Goal: Task Accomplishment & Management: Manage account settings

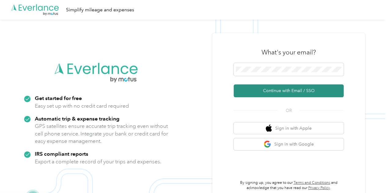
click at [271, 92] on button "Continue with Email / SSO" at bounding box center [288, 90] width 110 height 13
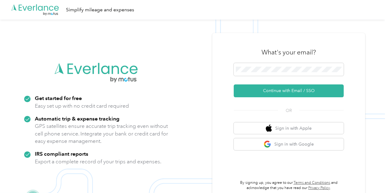
scroll to position [20, 0]
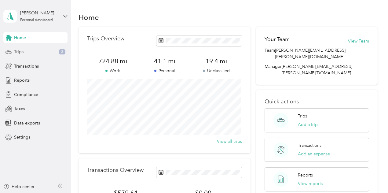
click at [22, 46] on div "Trips 3" at bounding box center [35, 51] width 64 height 11
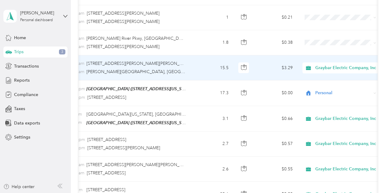
scroll to position [0, 79]
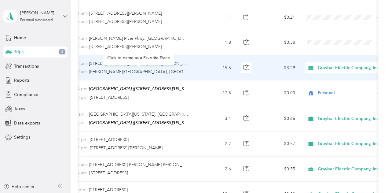
click at [165, 73] on span "Snowden River Parkway, Columbia, Howard County, Maryland, 21045, USA" at bounding box center [217, 71] width 256 height 5
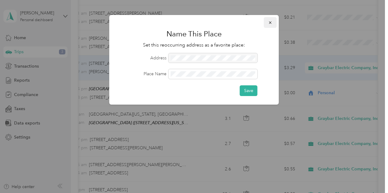
click at [272, 21] on icon "button" at bounding box center [270, 22] width 4 height 4
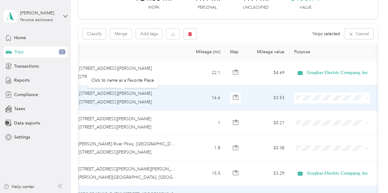
scroll to position [0, 89]
click at [328, 109] on span "Graybar Electric Company, Inc" at bounding box center [339, 109] width 61 height 6
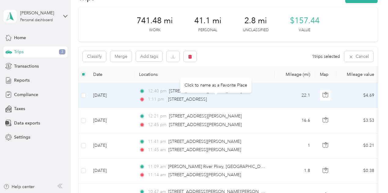
scroll to position [20, 0]
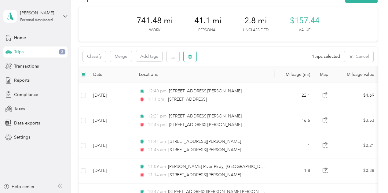
click at [192, 55] on button "button" at bounding box center [189, 56] width 13 height 11
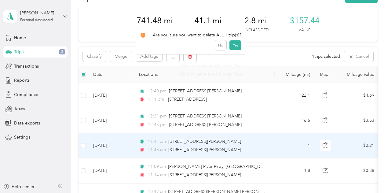
scroll to position [56, 0]
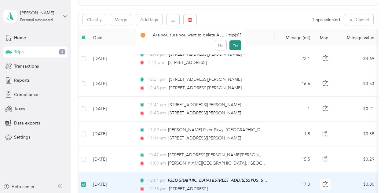
click at [233, 45] on button "Yes" at bounding box center [235, 45] width 12 height 10
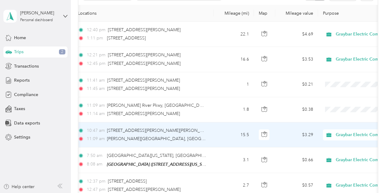
scroll to position [0, 61]
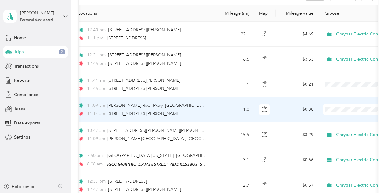
click at [340, 105] on span at bounding box center [361, 109] width 76 height 11
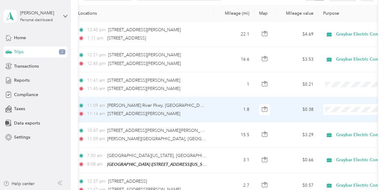
click at [335, 123] on li "Graybar Electric Company, Inc" at bounding box center [352, 119] width 80 height 11
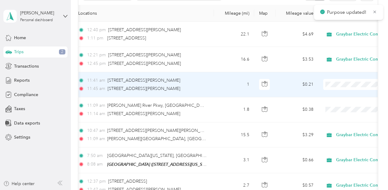
click at [339, 96] on li "Graybar Electric Company, Inc" at bounding box center [352, 95] width 80 height 11
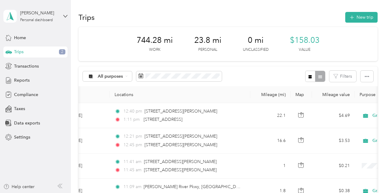
scroll to position [0, 0]
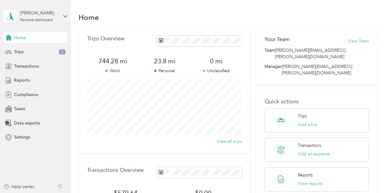
scroll to position [21, 0]
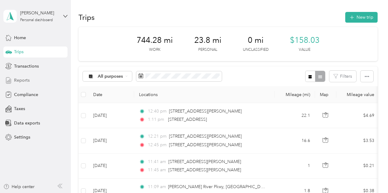
click at [26, 76] on div "Reports" at bounding box center [35, 80] width 64 height 11
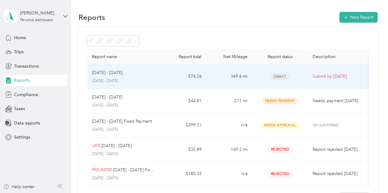
click at [208, 76] on td "349.6 mi" at bounding box center [229, 76] width 46 height 24
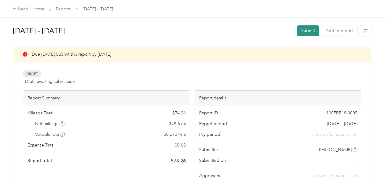
click at [303, 32] on button "Submit" at bounding box center [308, 30] width 22 height 11
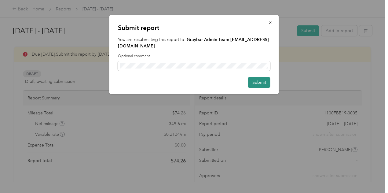
click at [257, 77] on button "Submit" at bounding box center [259, 82] width 22 height 11
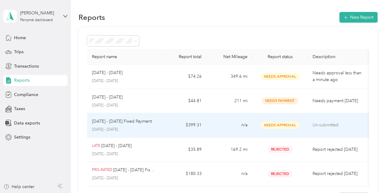
click at [277, 125] on span "Needs Approval" at bounding box center [280, 124] width 38 height 7
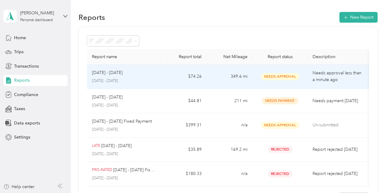
click at [215, 74] on td "349.6 mi" at bounding box center [229, 76] width 46 height 24
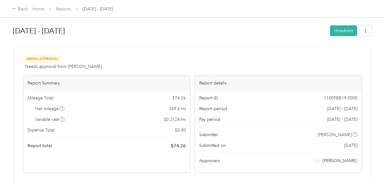
click at [338, 36] on div "Sep 1 - 30, 2025 Unsubmit" at bounding box center [192, 32] width 359 height 18
click at [338, 33] on button "Unsubmit" at bounding box center [343, 30] width 27 height 11
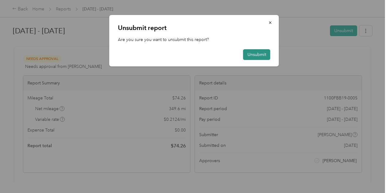
click at [254, 52] on button "Unsubmit" at bounding box center [256, 54] width 27 height 11
